Goal: Task Accomplishment & Management: Manage account settings

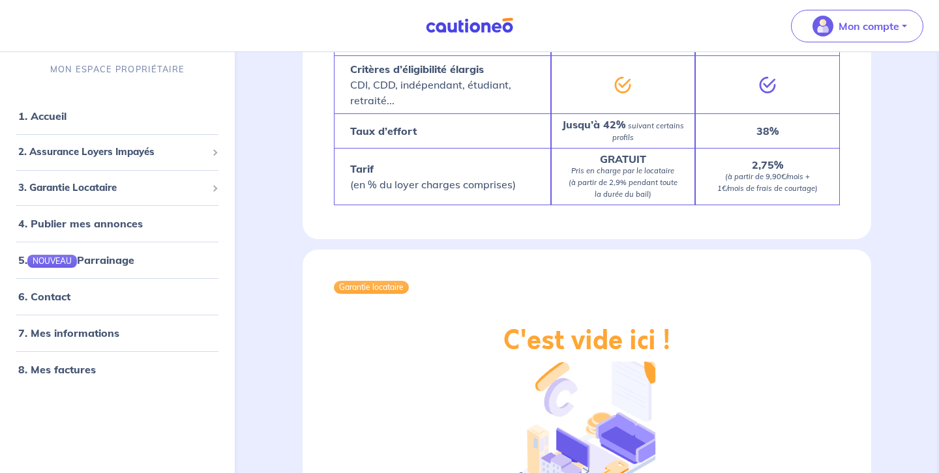
scroll to position [1571, 0]
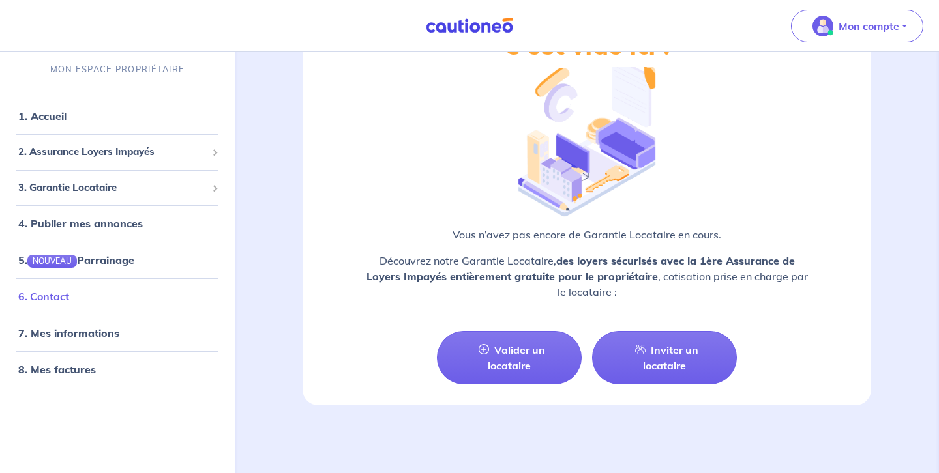
click at [64, 302] on link "6. Contact" at bounding box center [43, 296] width 51 height 13
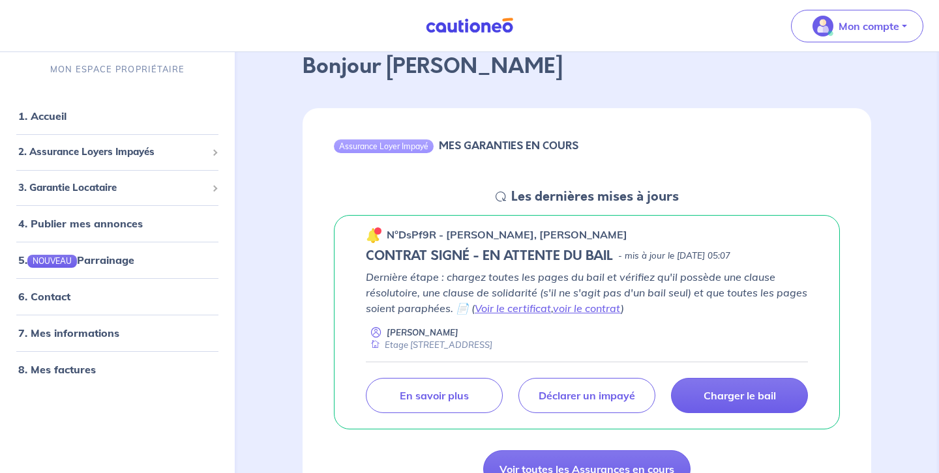
scroll to position [54, 0]
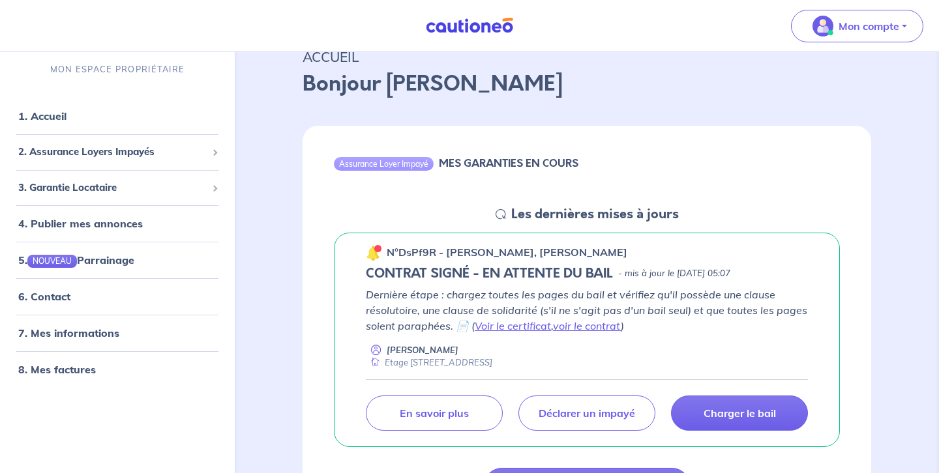
click at [500, 218] on icon at bounding box center [501, 214] width 10 height 10
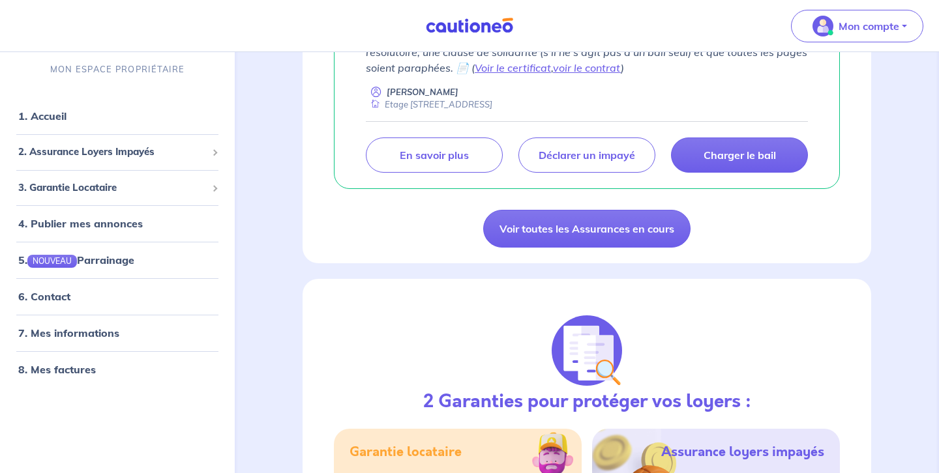
scroll to position [0, 0]
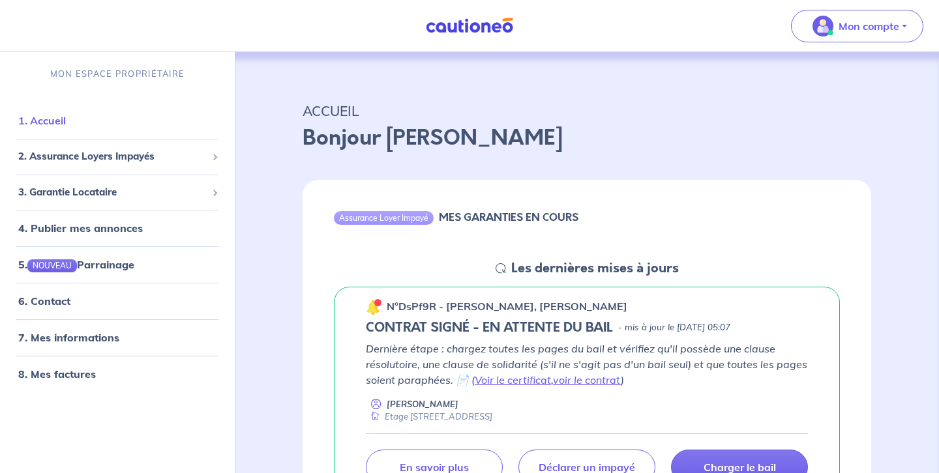
click at [39, 121] on link "1. Accueil" at bounding box center [42, 120] width 48 height 13
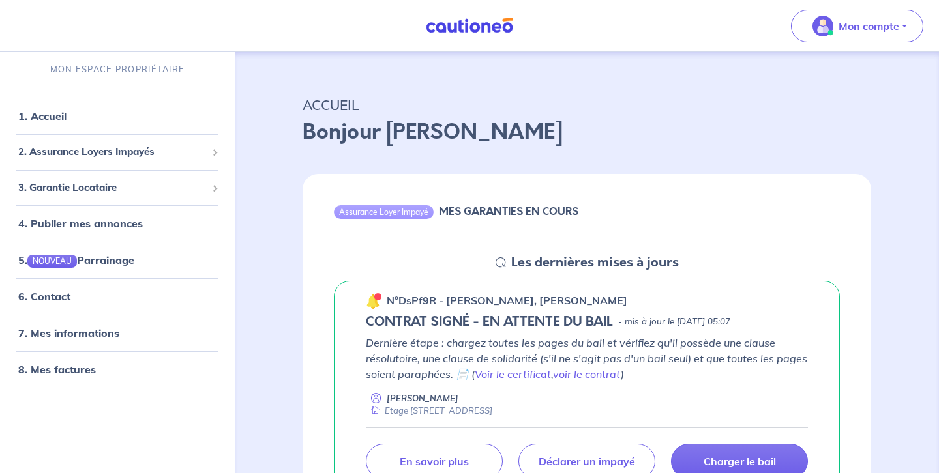
scroll to position [8, 0]
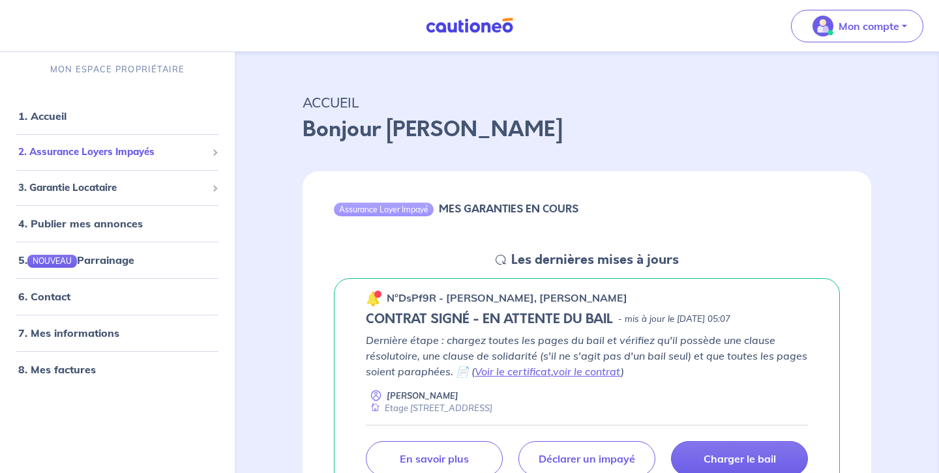
click at [82, 149] on span "2. Assurance Loyers Impayés" at bounding box center [112, 152] width 188 height 15
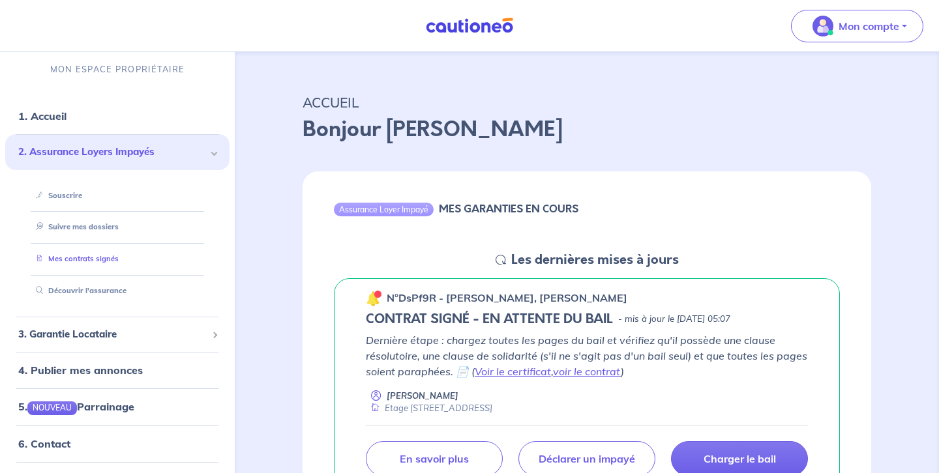
click at [77, 258] on link "Mes contrats signés" at bounding box center [75, 258] width 88 height 9
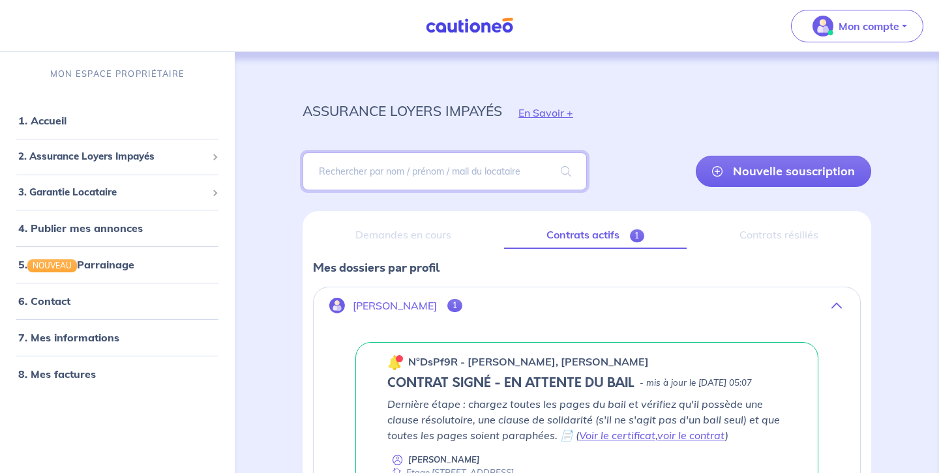
click at [471, 176] on input "search" at bounding box center [445, 172] width 284 height 38
click at [723, 82] on div "assurance loyers impayés En Savoir + Nouvelle souscription Fermer Valider un lo…" at bounding box center [586, 348] width 631 height 592
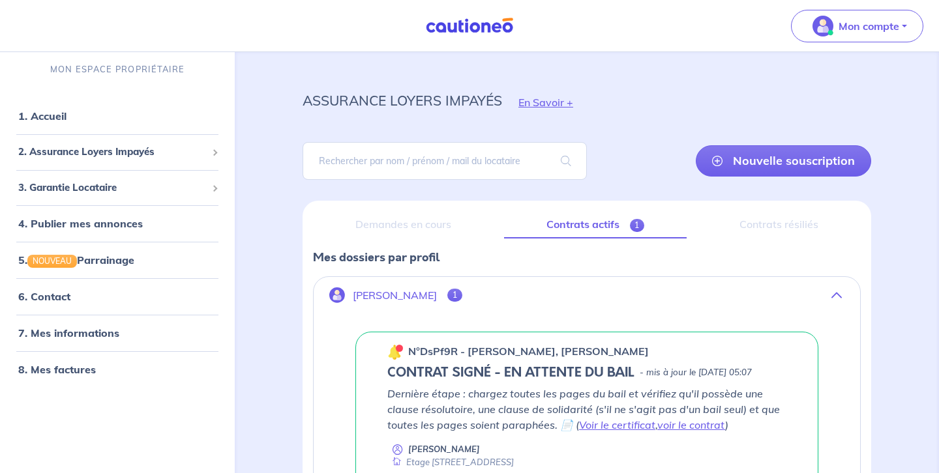
scroll to position [18, 0]
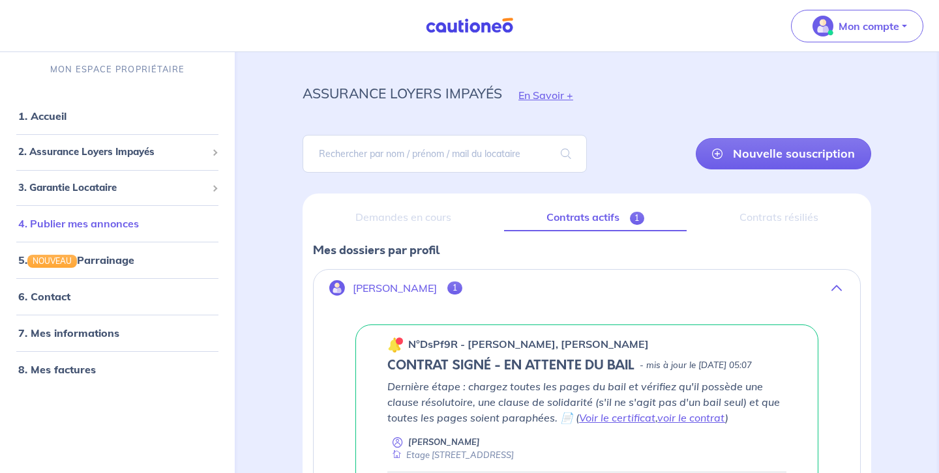
click at [98, 228] on link "4. Publier mes annonces" at bounding box center [78, 223] width 121 height 13
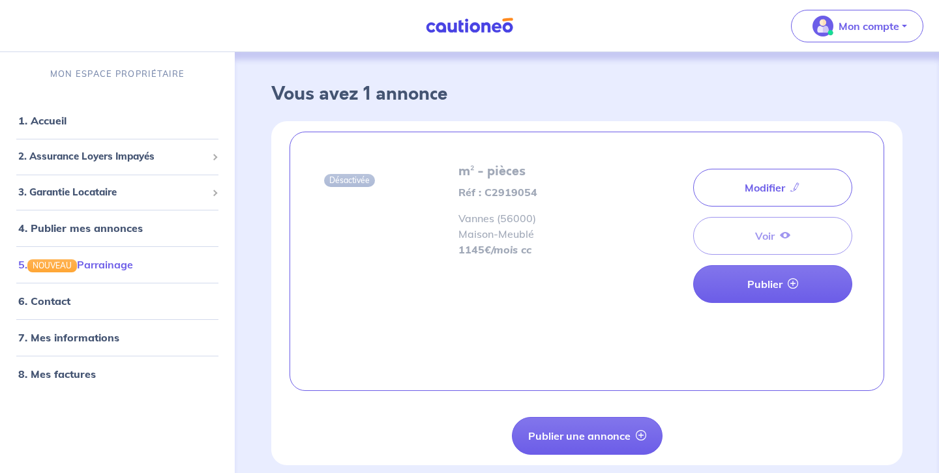
click at [90, 267] on link "5. NOUVEAU Parrainage" at bounding box center [75, 264] width 115 height 13
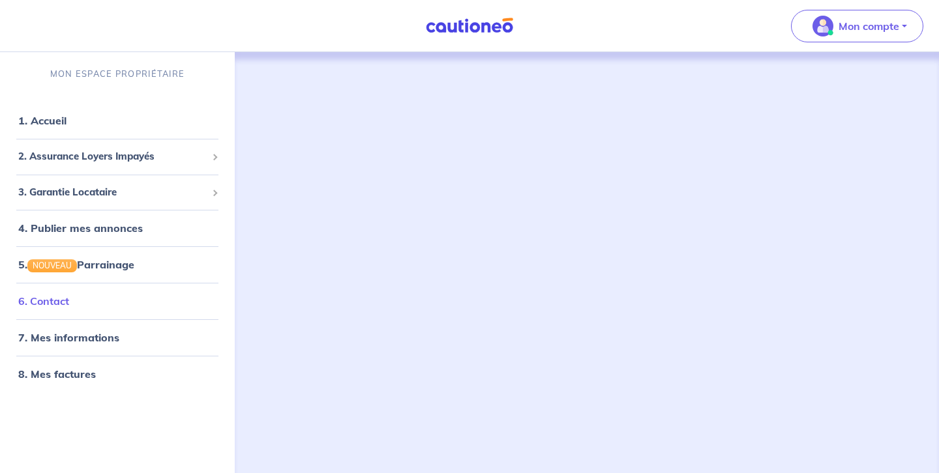
click at [42, 308] on link "6. Contact" at bounding box center [43, 301] width 51 height 13
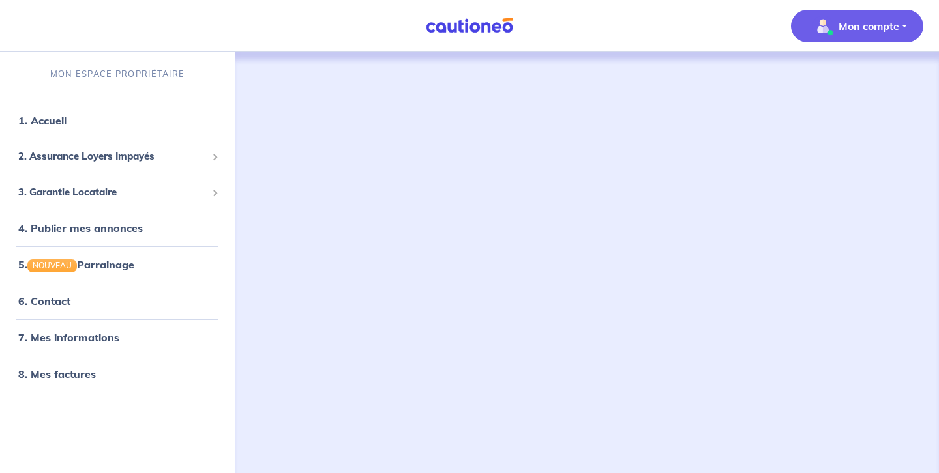
click at [891, 31] on p "Mon compte" at bounding box center [869, 26] width 61 height 16
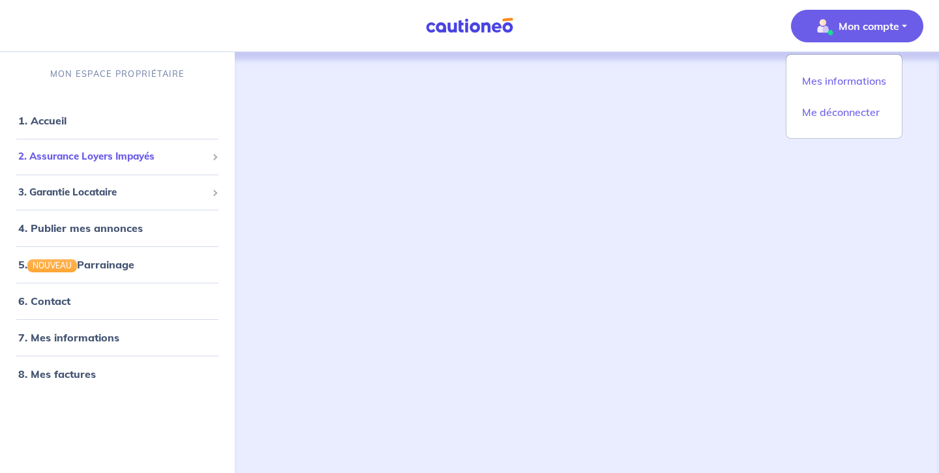
click at [65, 156] on span "2. Assurance Loyers Impayés" at bounding box center [112, 156] width 188 height 15
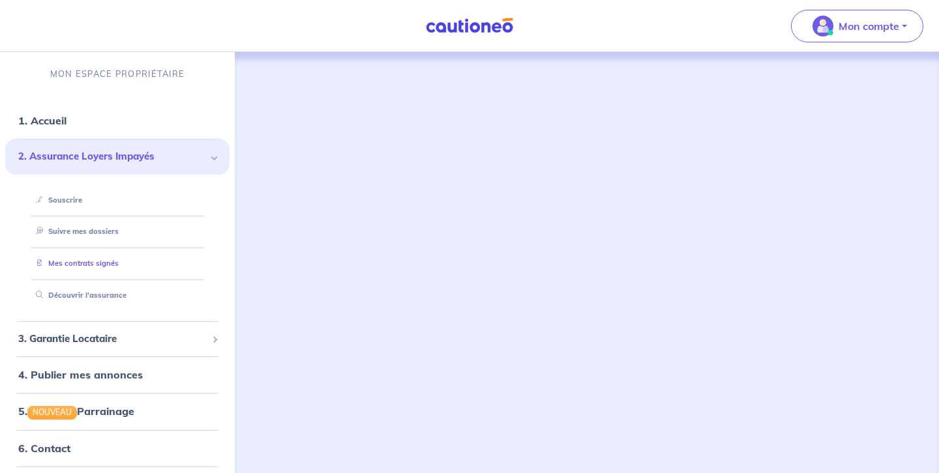
click at [69, 266] on link "Mes contrats signés" at bounding box center [75, 263] width 88 height 9
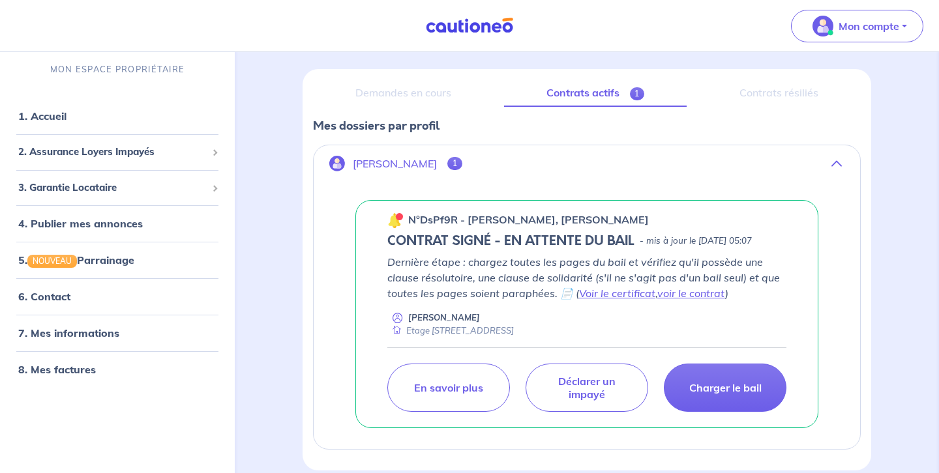
scroll to position [218, 0]
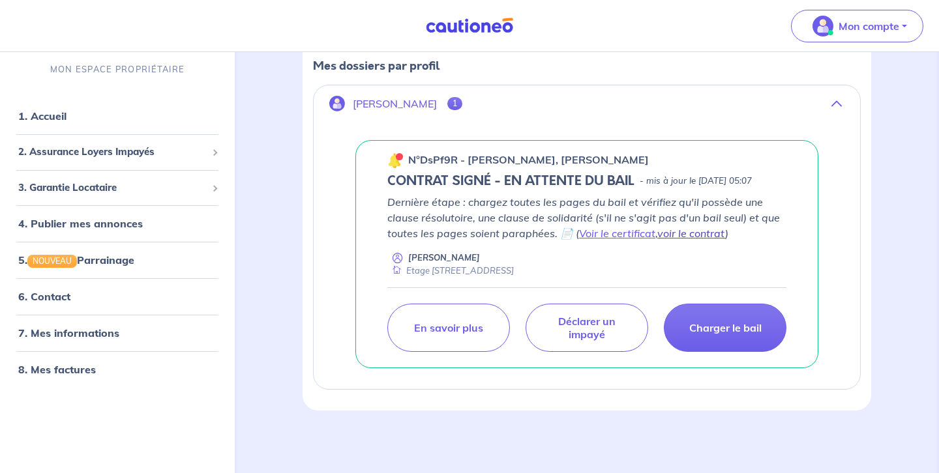
click at [675, 232] on link "voir le contrat" at bounding box center [691, 233] width 68 height 13
drag, startPoint x: 574, startPoint y: 141, endPoint x: 614, endPoint y: 143, distance: 40.5
click at [614, 152] on p "n°DsPf9R - [PERSON_NAME], [PERSON_NAME]" at bounding box center [528, 160] width 241 height 16
